Goal: Transaction & Acquisition: Book appointment/travel/reservation

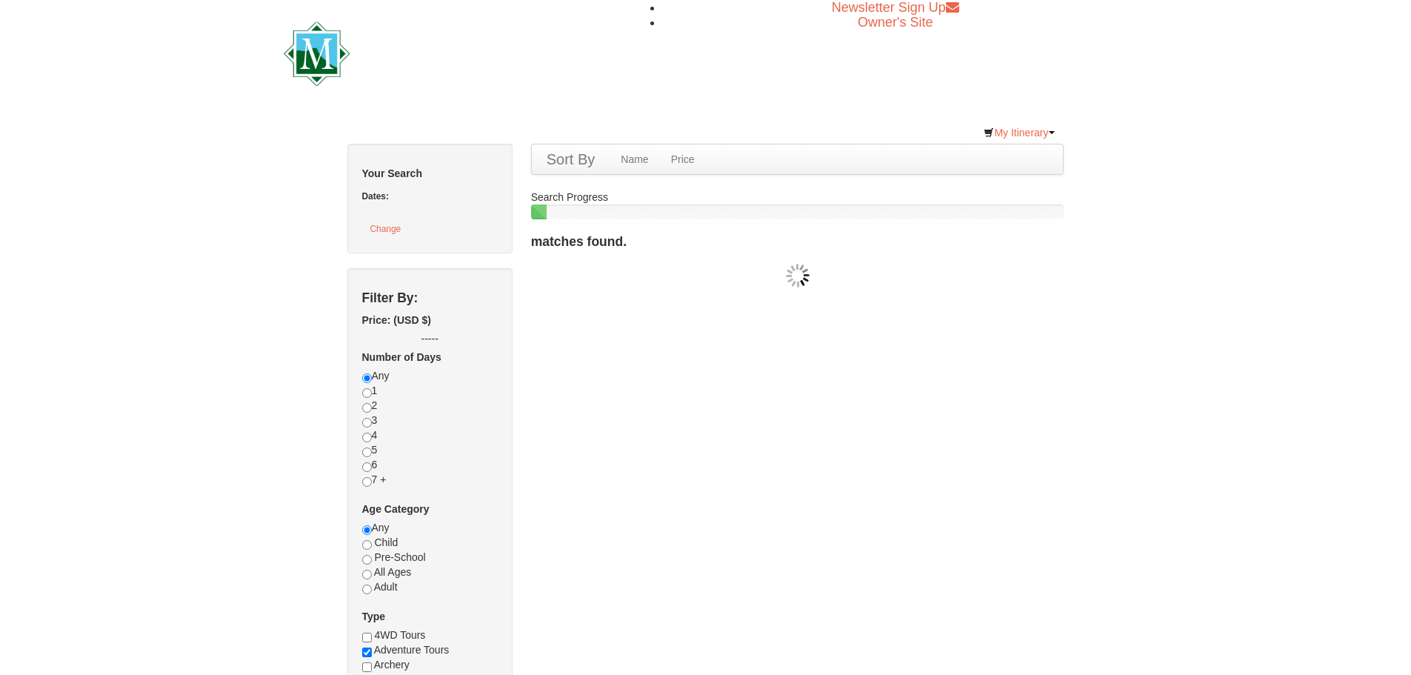
checkbox input "true"
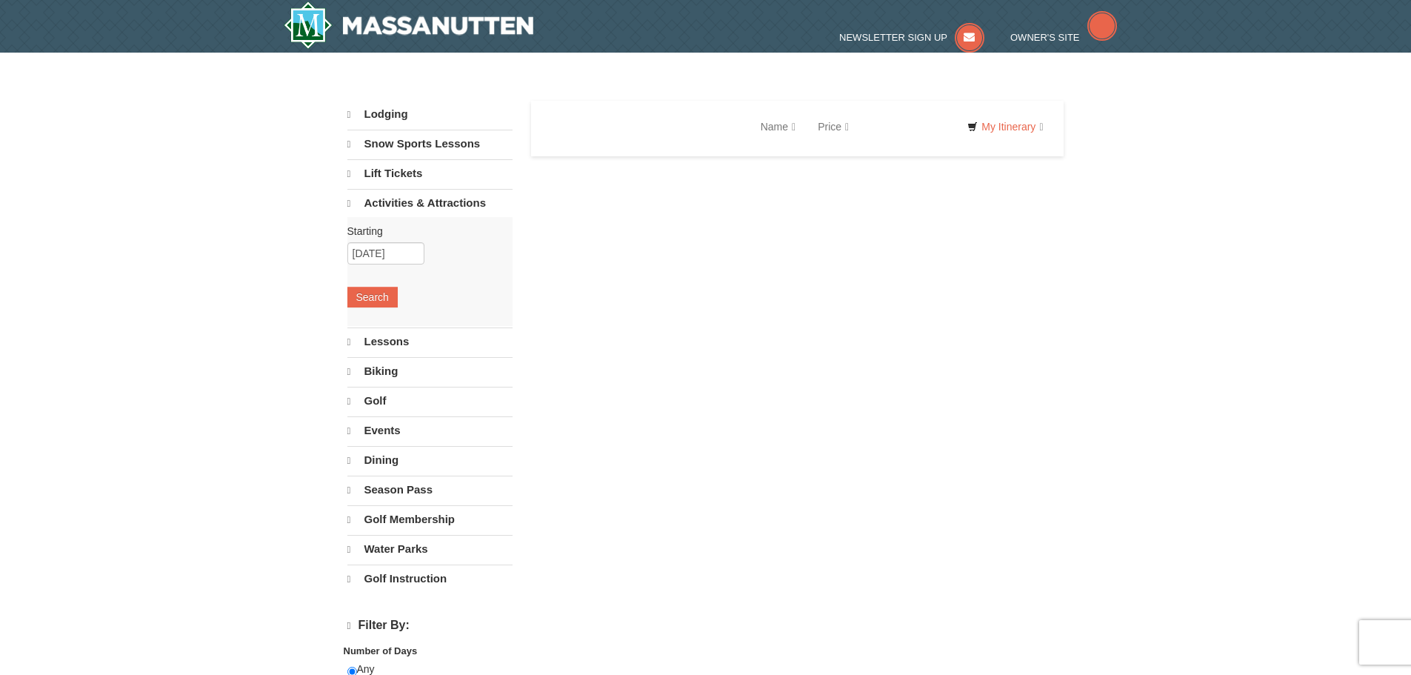
select select "9"
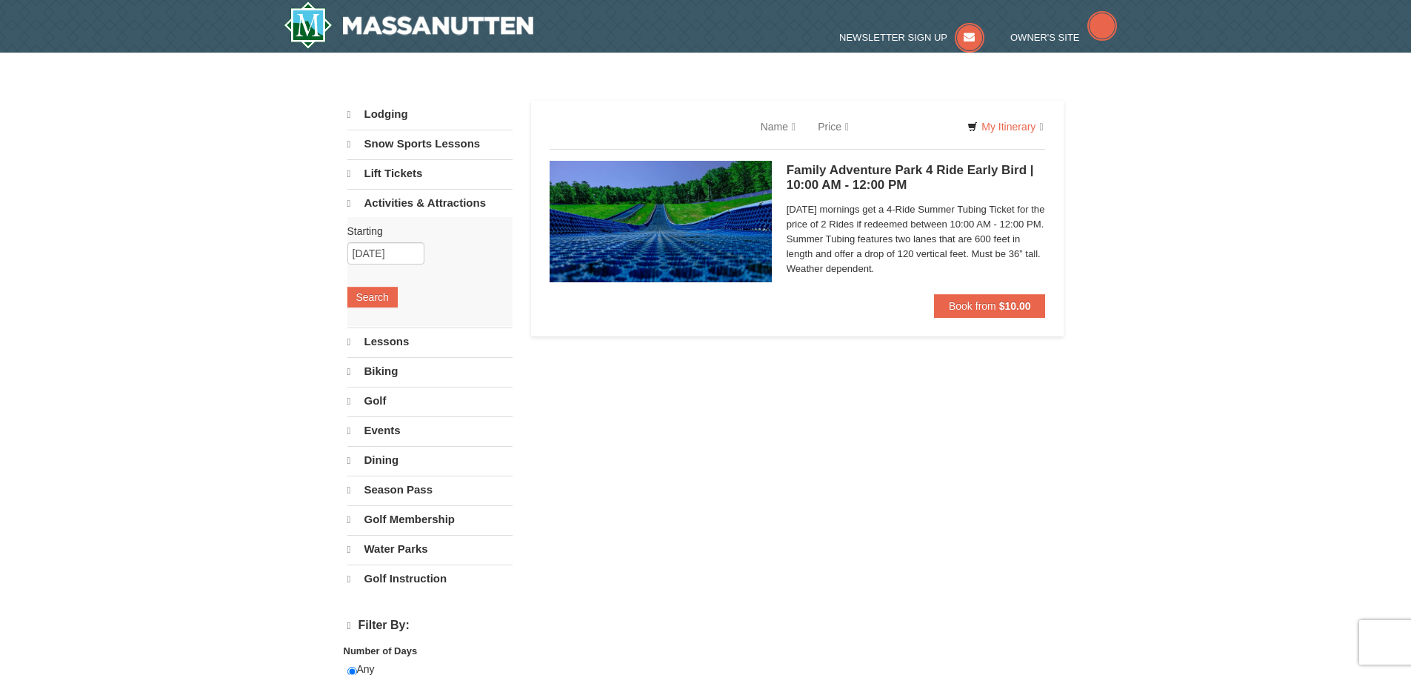
select select "9"
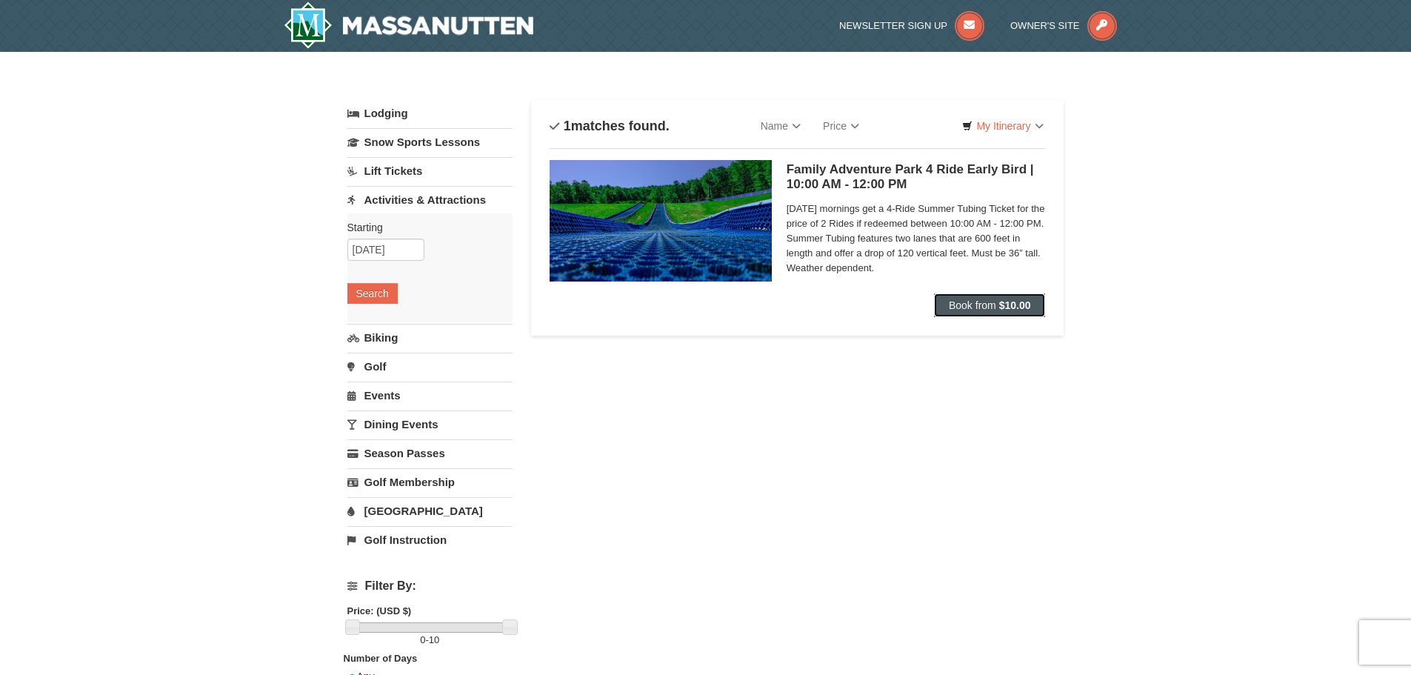
click at [980, 310] on span "Book from" at bounding box center [972, 305] width 47 height 12
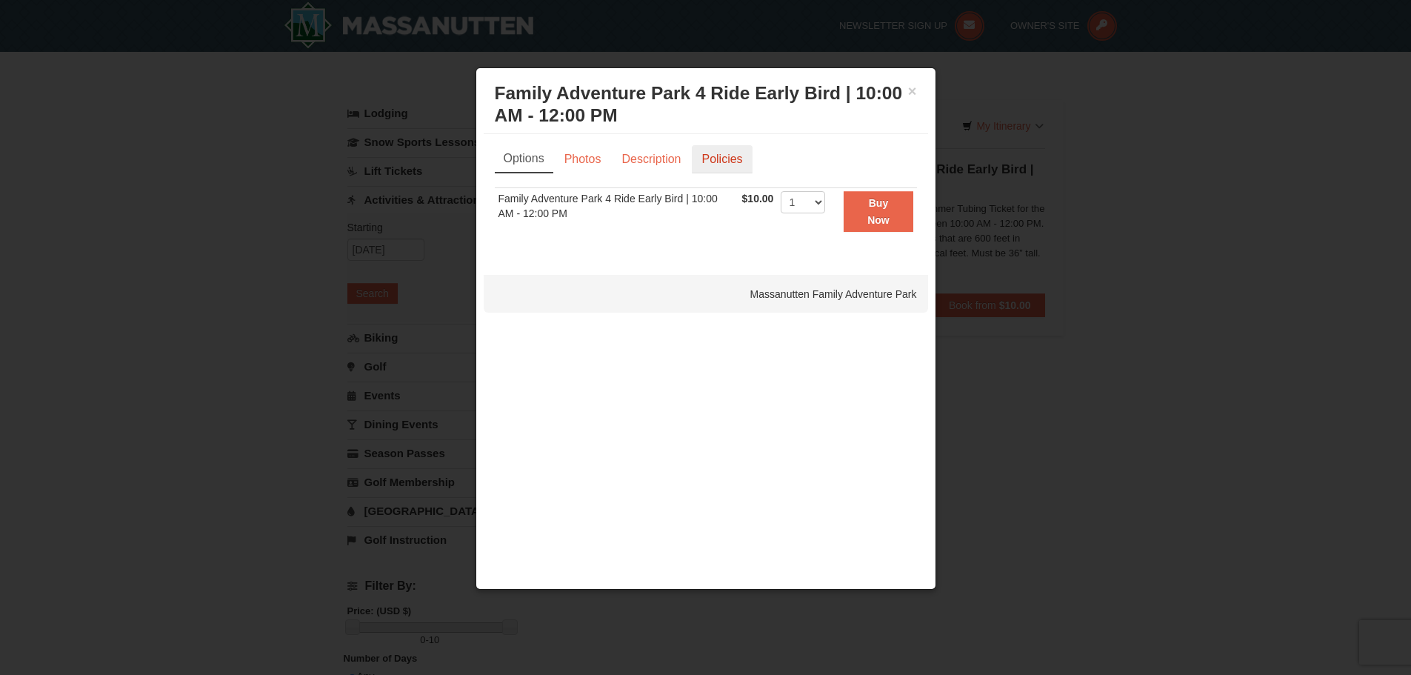
click at [723, 163] on link "Policies" at bounding box center [722, 159] width 60 height 28
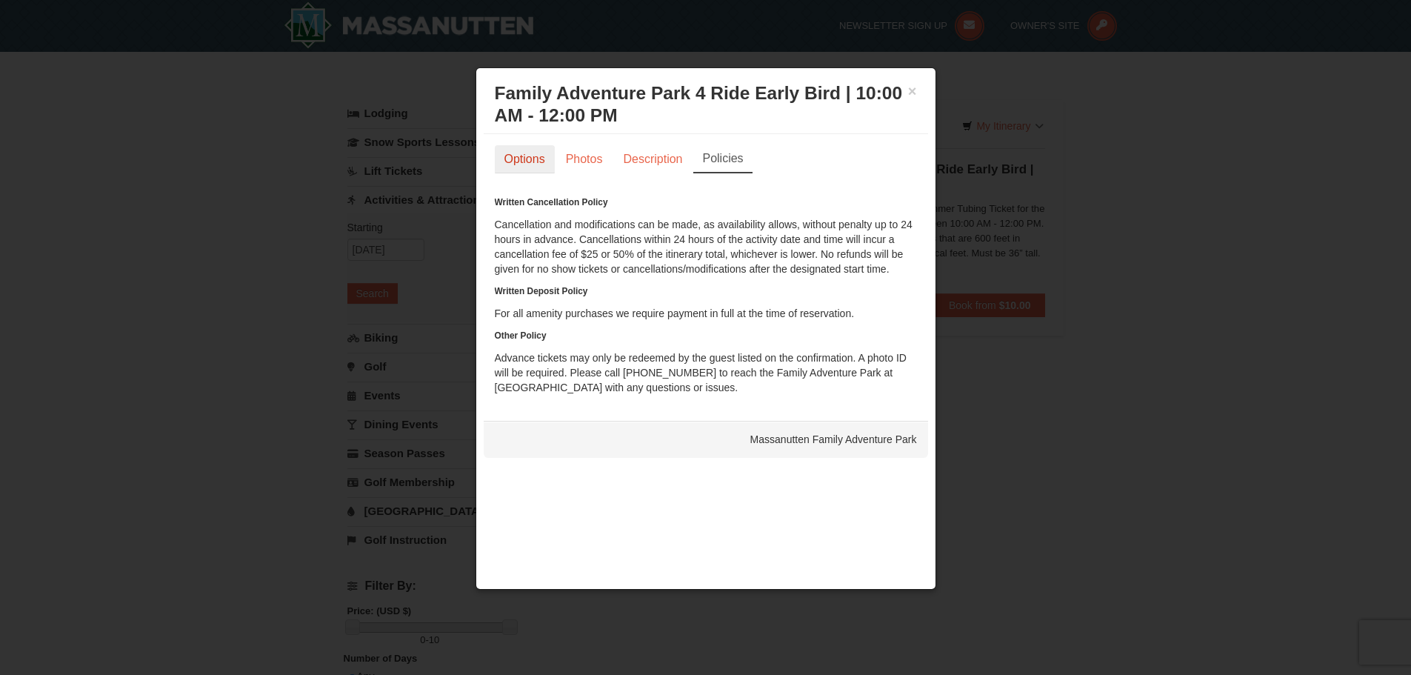
click at [530, 155] on link "Options" at bounding box center [525, 159] width 60 height 28
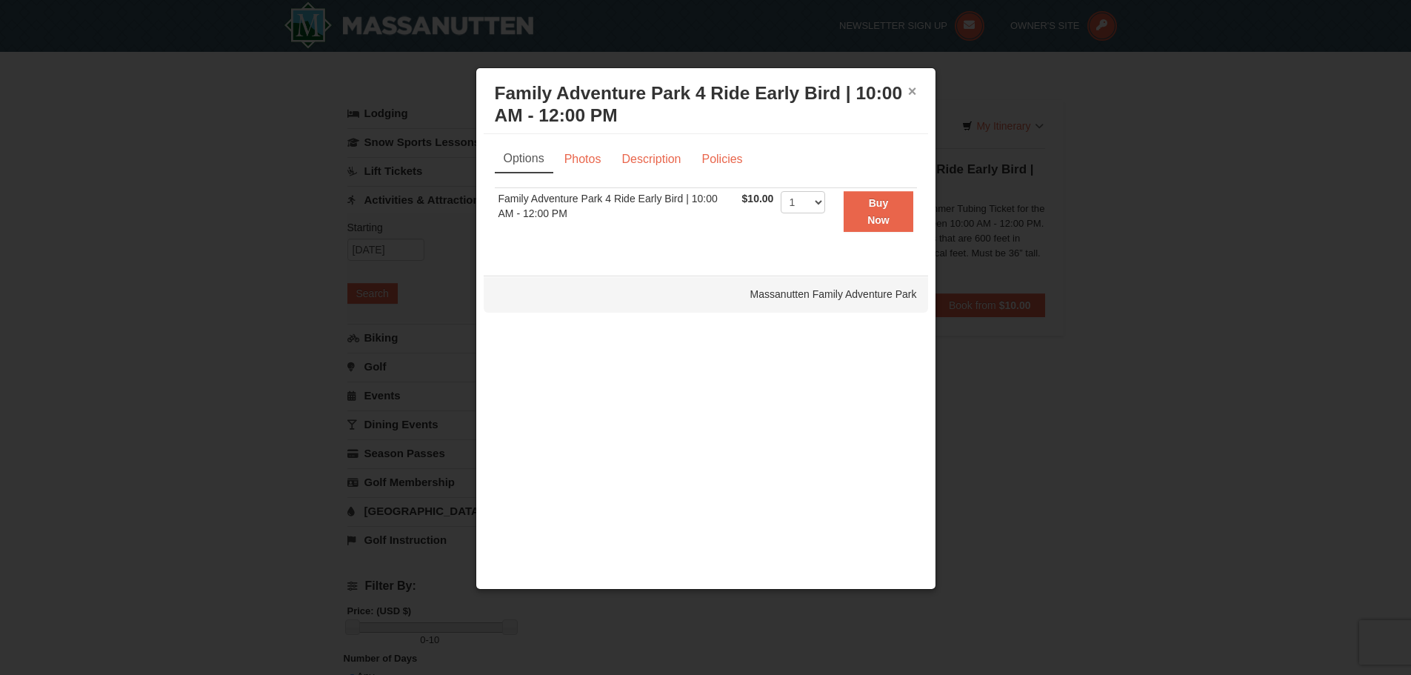
click at [915, 90] on button "×" at bounding box center [912, 91] width 9 height 15
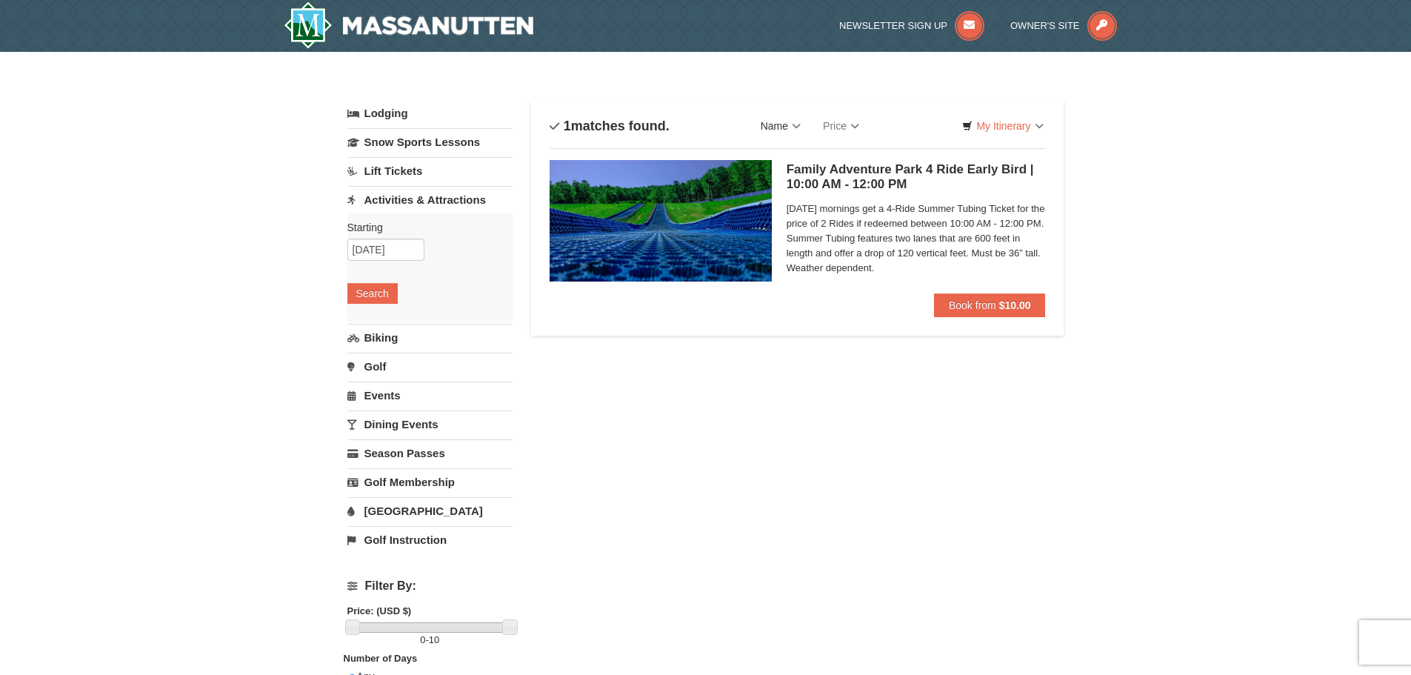
click at [792, 121] on link "Name" at bounding box center [780, 126] width 62 height 30
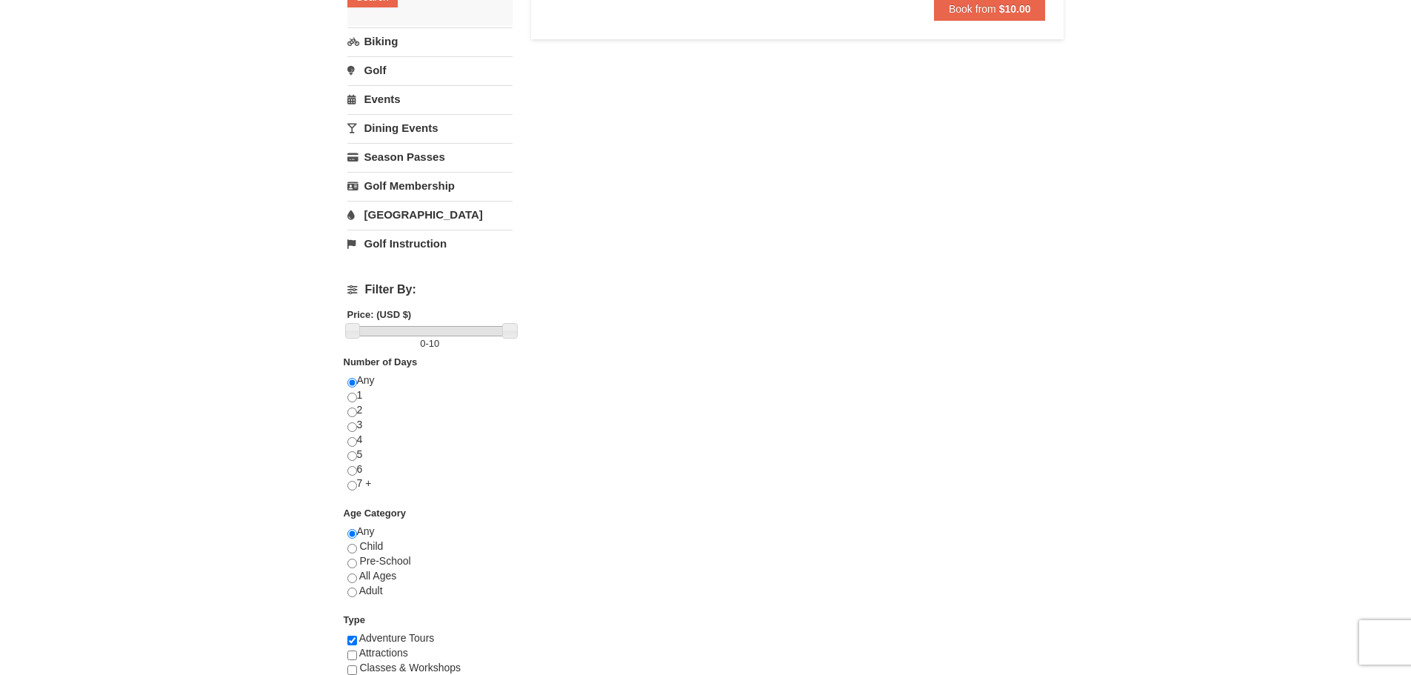
scroll to position [370, 0]
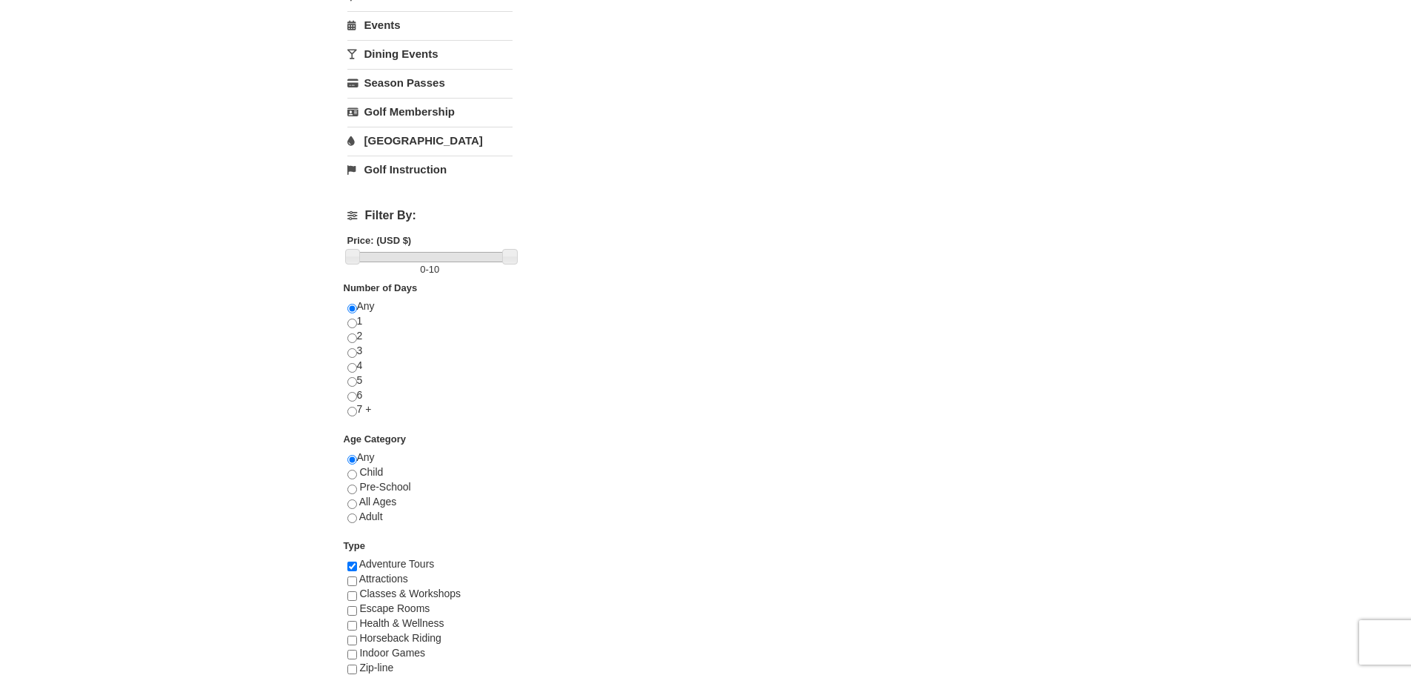
click at [365, 522] on div "Any Child Pre-School All Ages Adult" at bounding box center [429, 494] width 165 height 88
click at [344, 516] on div "× Categories List Filter My Itinerary Questions? [PHONE_NUMBER] Lodging Arrival…" at bounding box center [705, 214] width 746 height 1037
click at [353, 516] on input "radio" at bounding box center [352, 518] width 10 height 10
radio input "true"
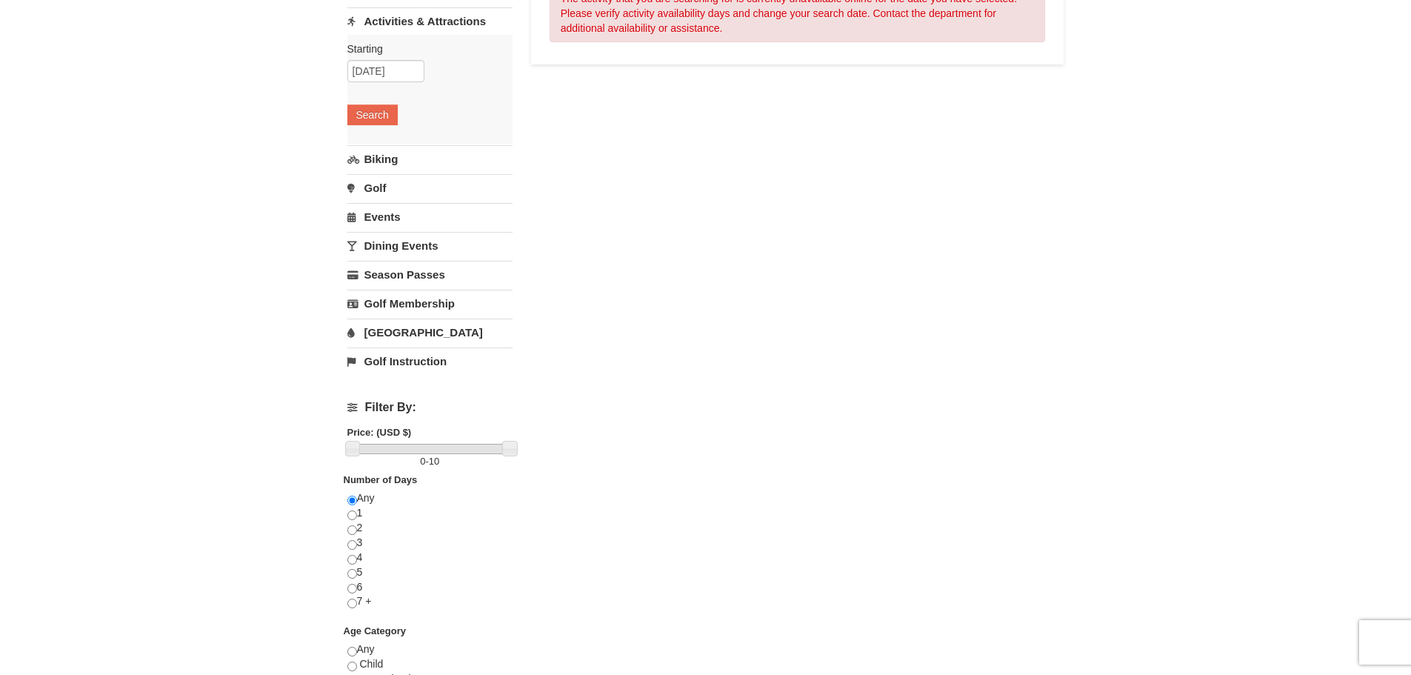
scroll to position [0, 0]
